Goal: Information Seeking & Learning: Learn about a topic

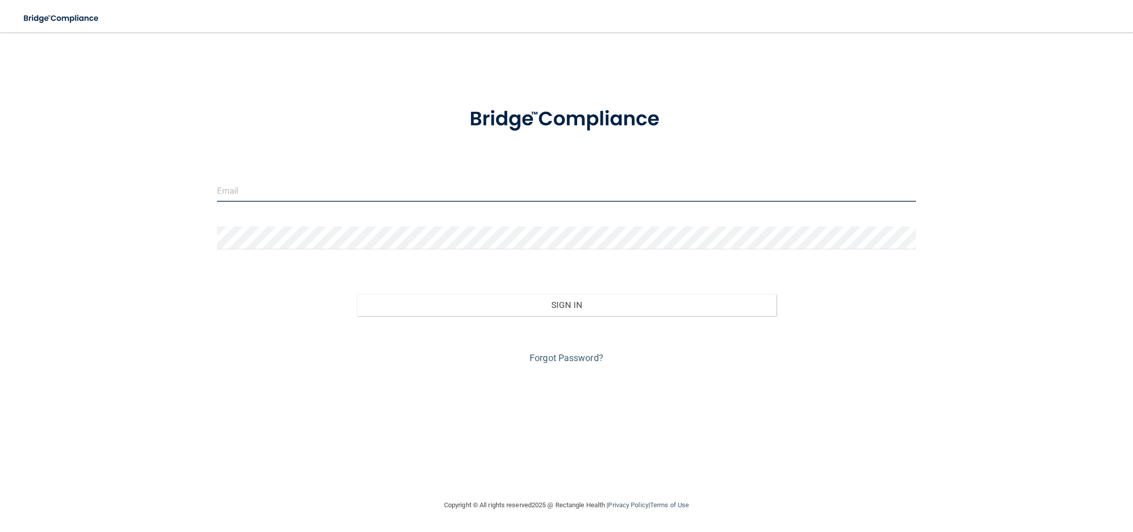
type input "[EMAIL_ADDRESS][DOMAIN_NAME]"
click at [605, 193] on input "[EMAIL_ADDRESS][DOMAIN_NAME]" at bounding box center [566, 190] width 699 height 23
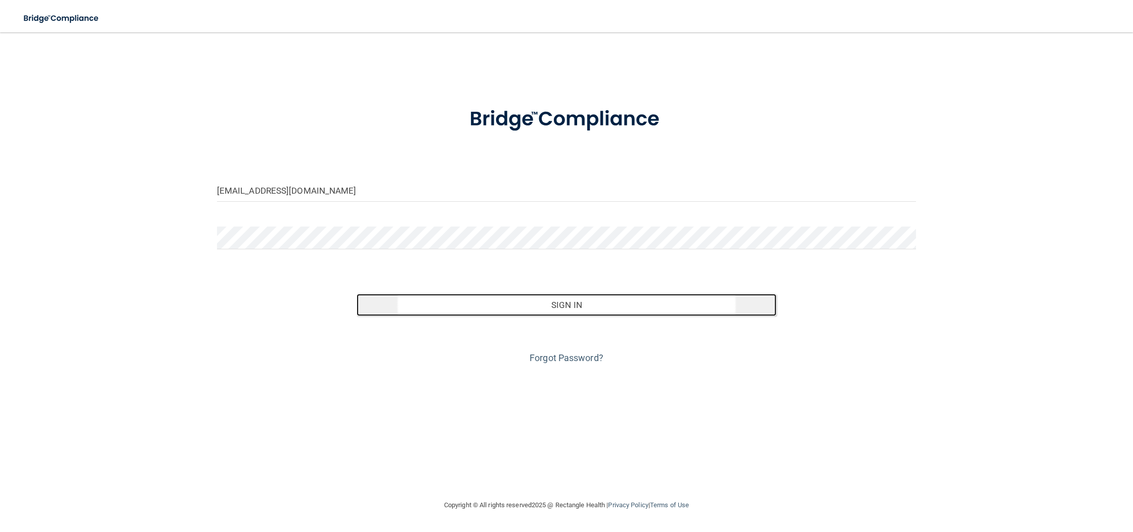
click at [582, 303] on button "Sign In" at bounding box center [566, 305] width 419 height 22
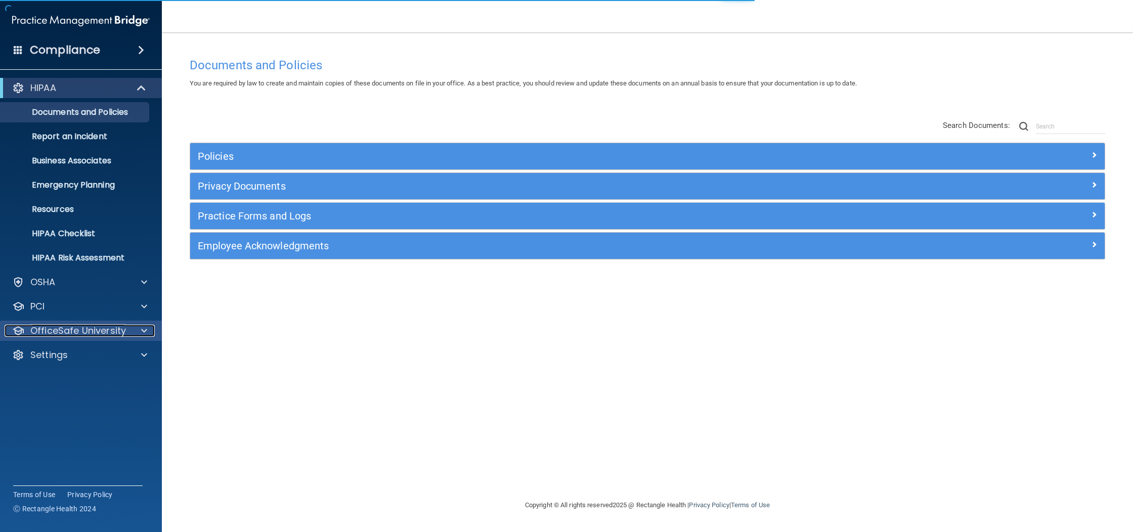
click at [135, 336] on div at bounding box center [142, 331] width 25 height 12
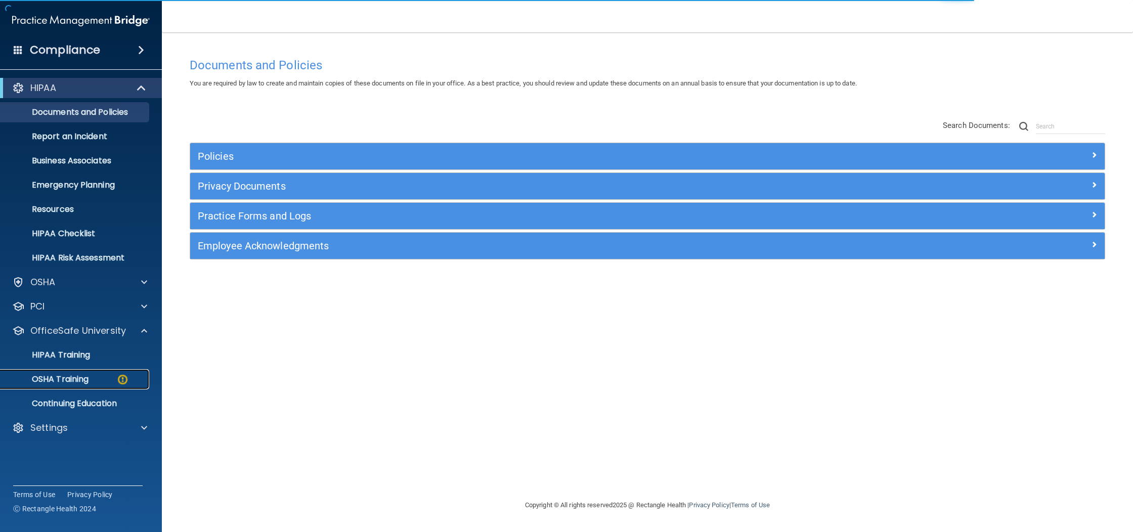
click at [92, 376] on div "OSHA Training" at bounding box center [76, 379] width 138 height 10
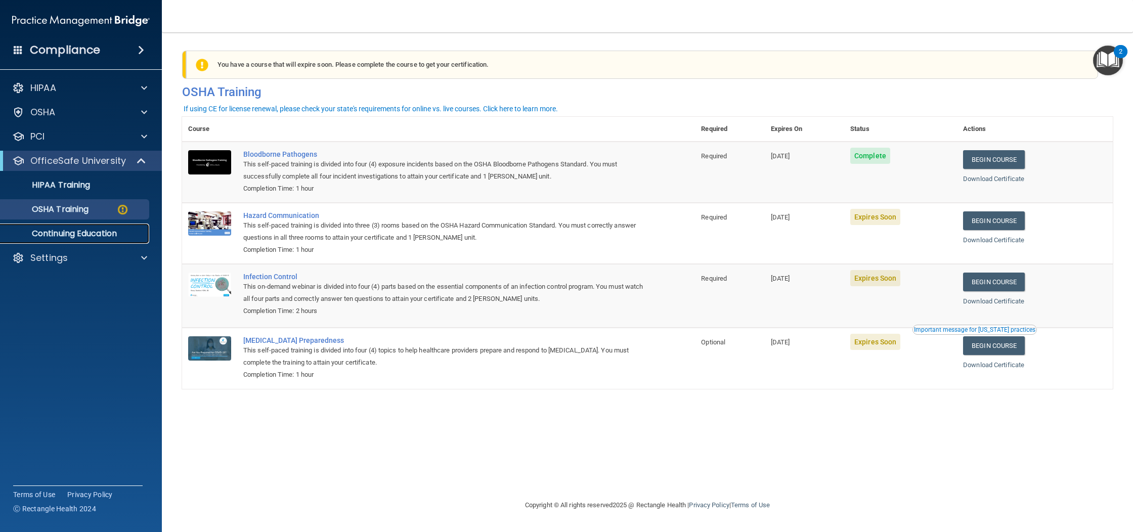
click at [57, 233] on p "Continuing Education" at bounding box center [76, 234] width 138 height 10
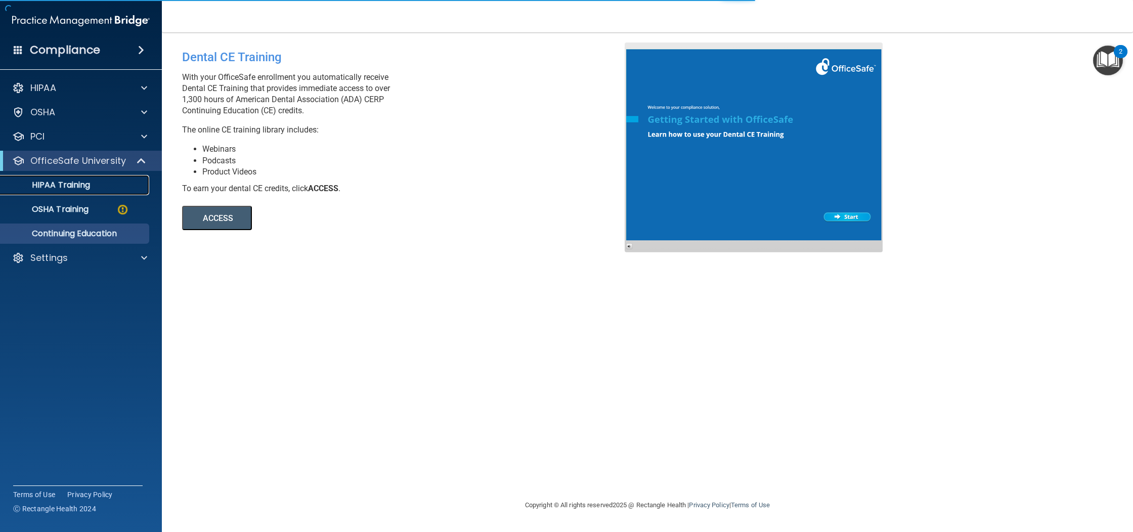
click at [55, 184] on p "HIPAA Training" at bounding box center [48, 185] width 83 height 10
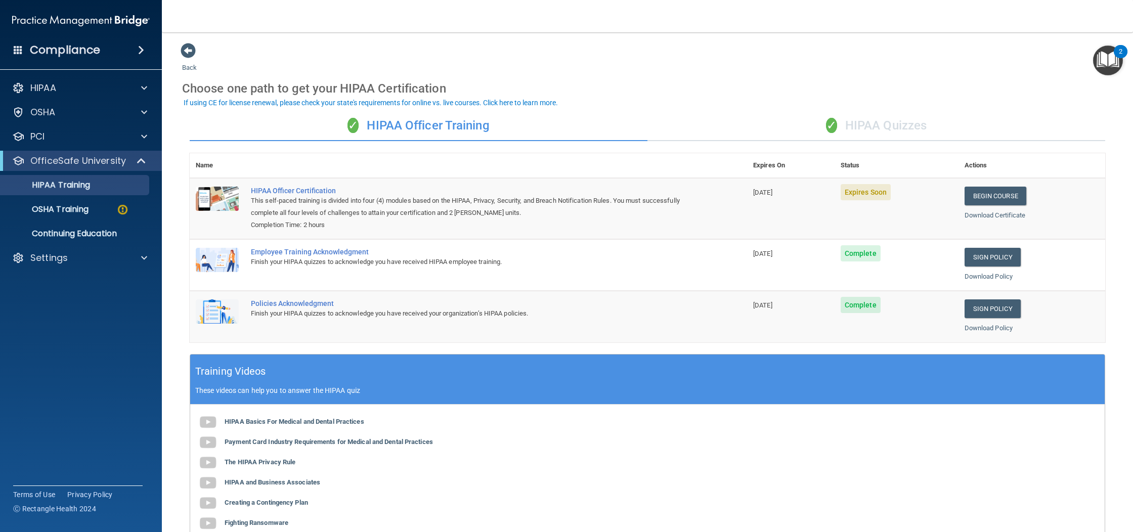
click at [894, 116] on div "✓ HIPAA Quizzes" at bounding box center [876, 126] width 458 height 30
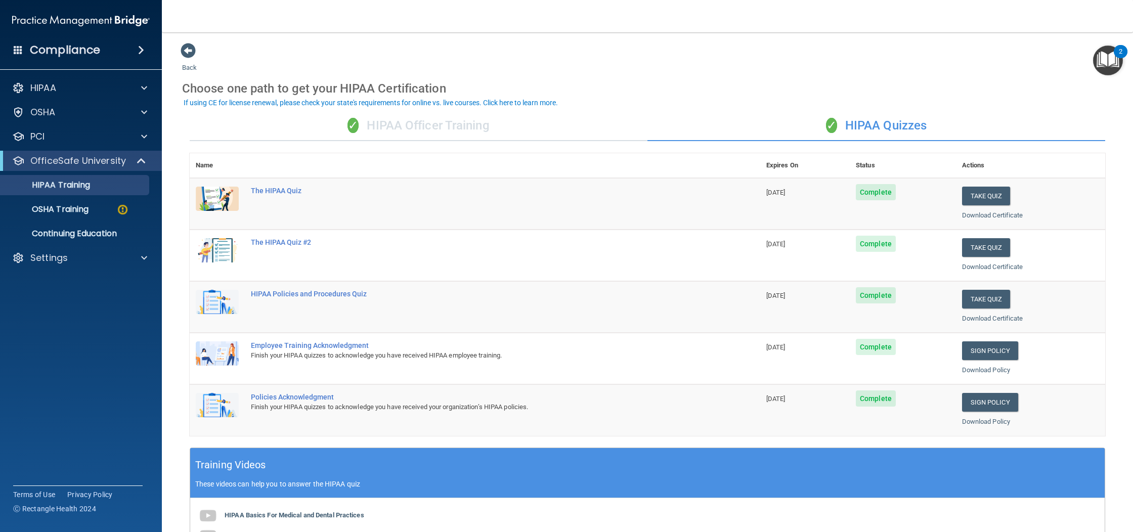
click at [522, 131] on div "✓ HIPAA Officer Training" at bounding box center [419, 126] width 458 height 30
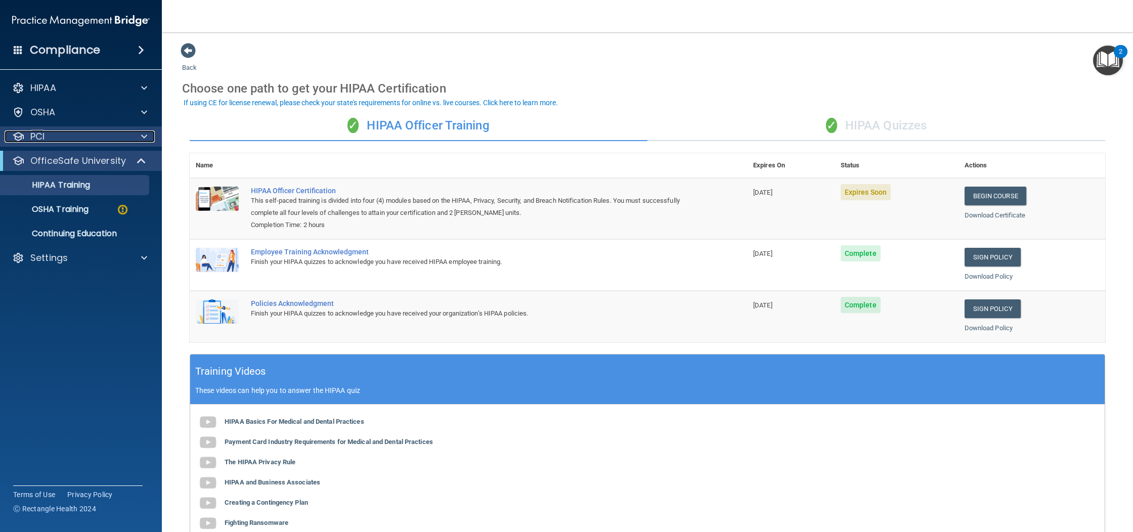
click at [103, 137] on div "PCI" at bounding box center [67, 137] width 125 height 12
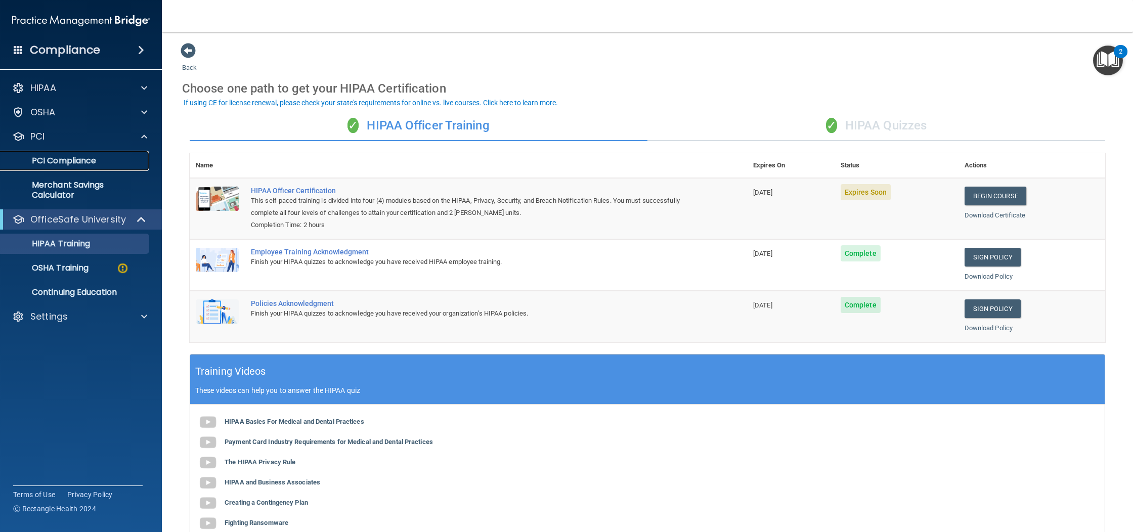
click at [101, 154] on link "PCI Compliance" at bounding box center [69, 161] width 159 height 20
click at [58, 116] on div "OSHA" at bounding box center [67, 112] width 125 height 12
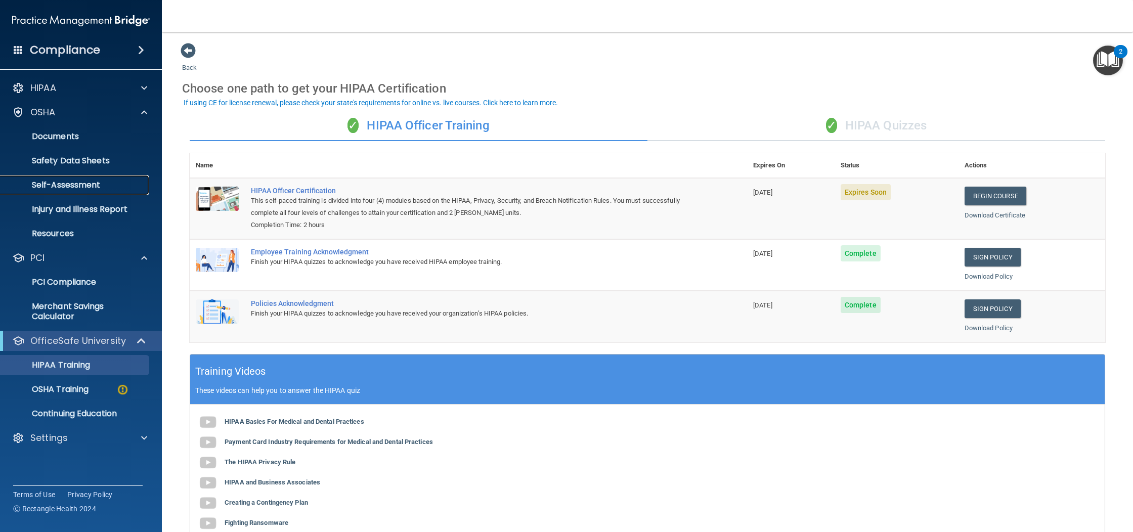
click at [72, 190] on p "Self-Assessment" at bounding box center [76, 185] width 138 height 10
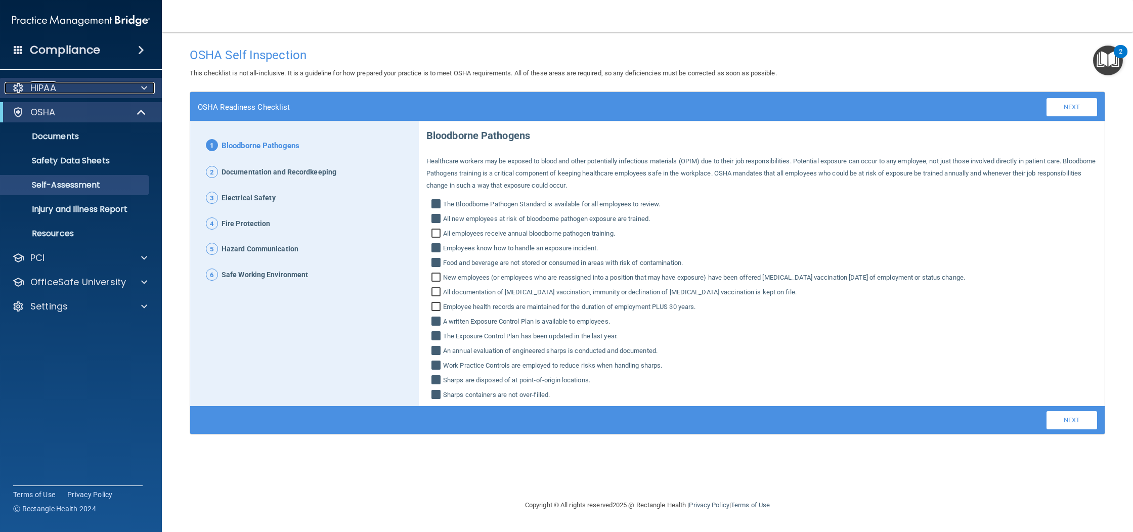
click at [54, 84] on p "HIPAA" at bounding box center [43, 88] width 26 height 12
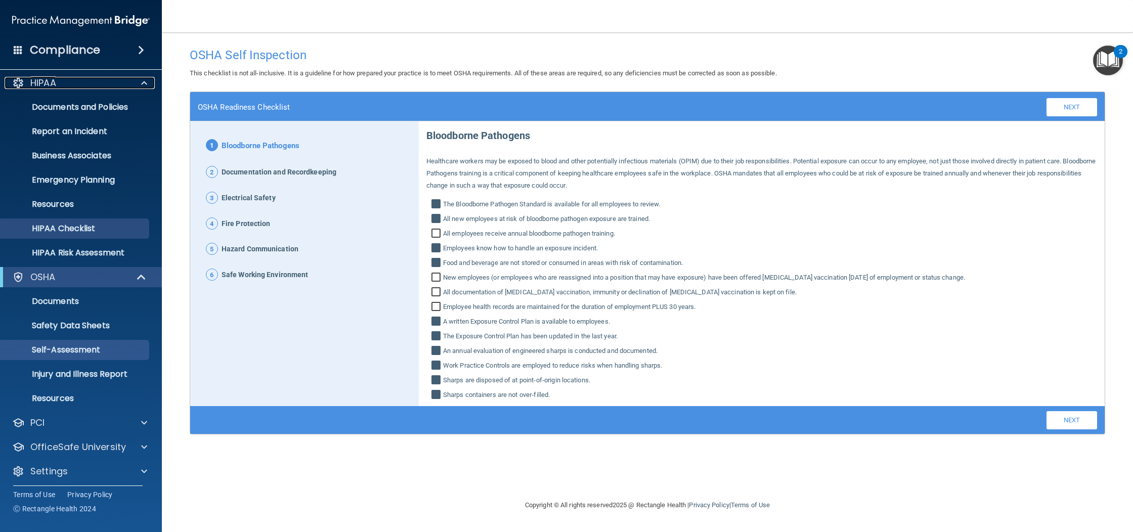
scroll to position [9, 0]
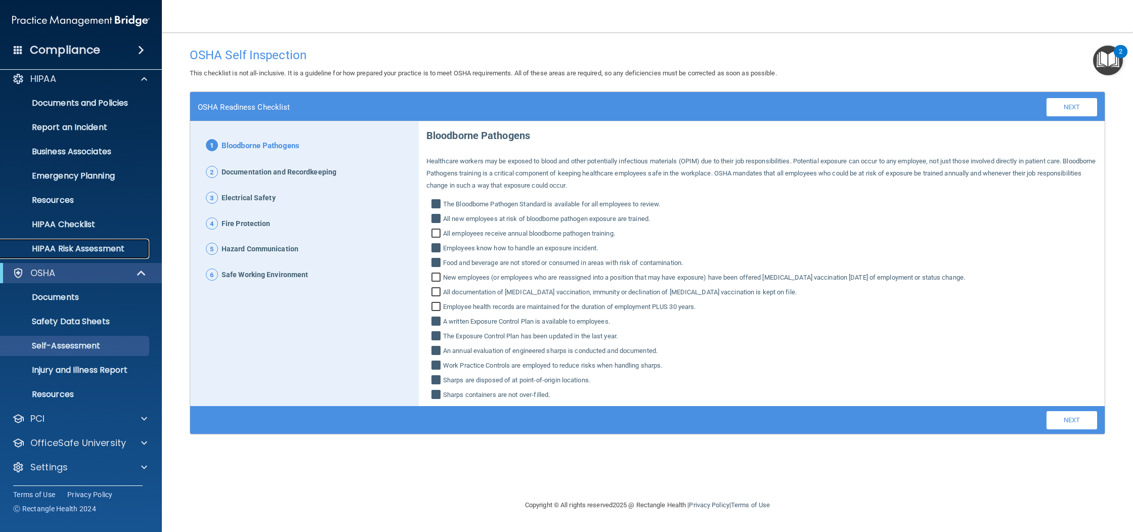
click at [78, 252] on p "HIPAA Risk Assessment" at bounding box center [76, 249] width 138 height 10
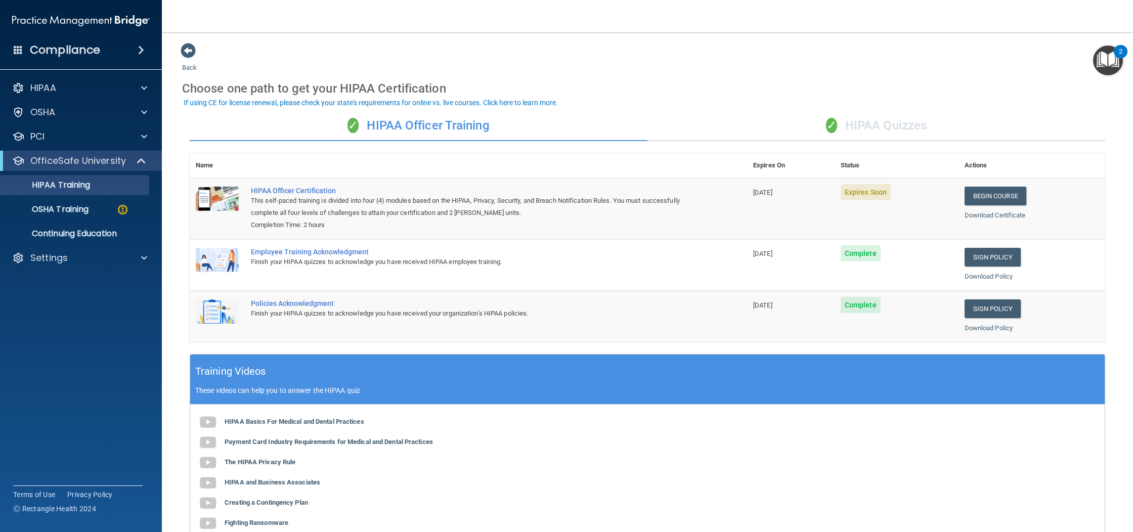
click at [905, 125] on div "✓ HIPAA Quizzes" at bounding box center [876, 126] width 458 height 30
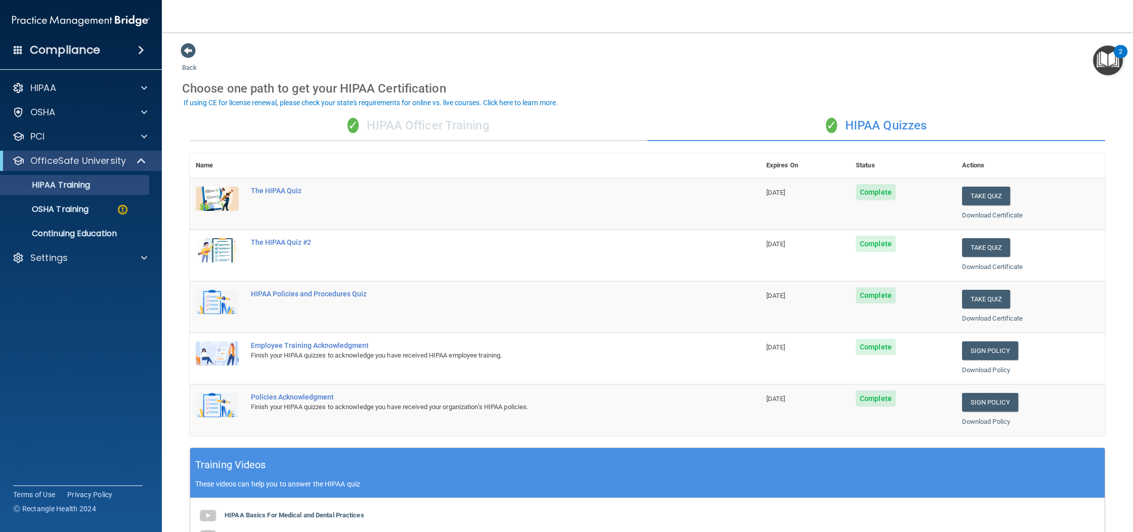
click at [462, 123] on div "✓ HIPAA Officer Training" at bounding box center [419, 126] width 458 height 30
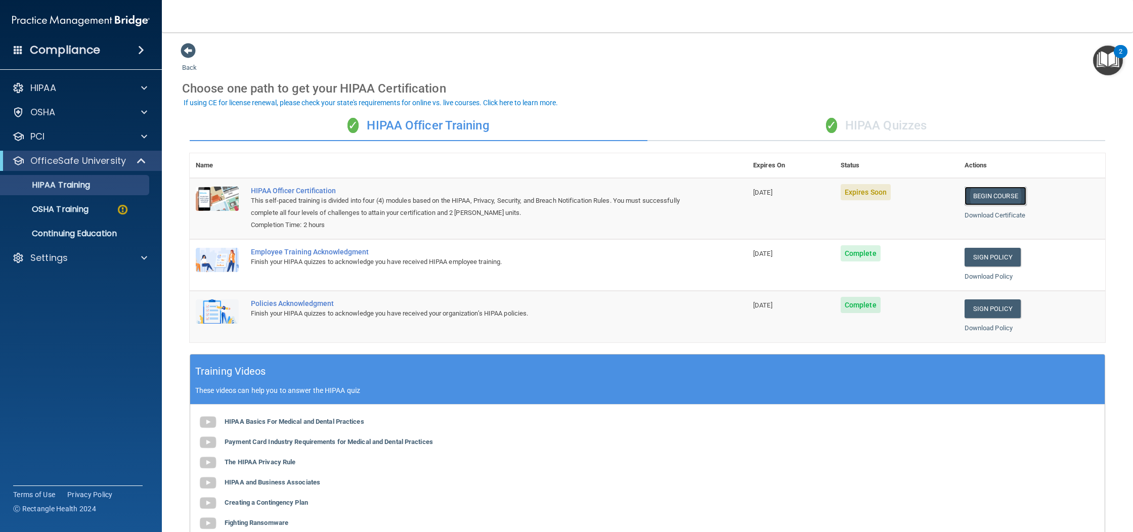
click at [997, 191] on link "Begin Course" at bounding box center [996, 196] width 62 height 19
